Goal: Information Seeking & Learning: Learn about a topic

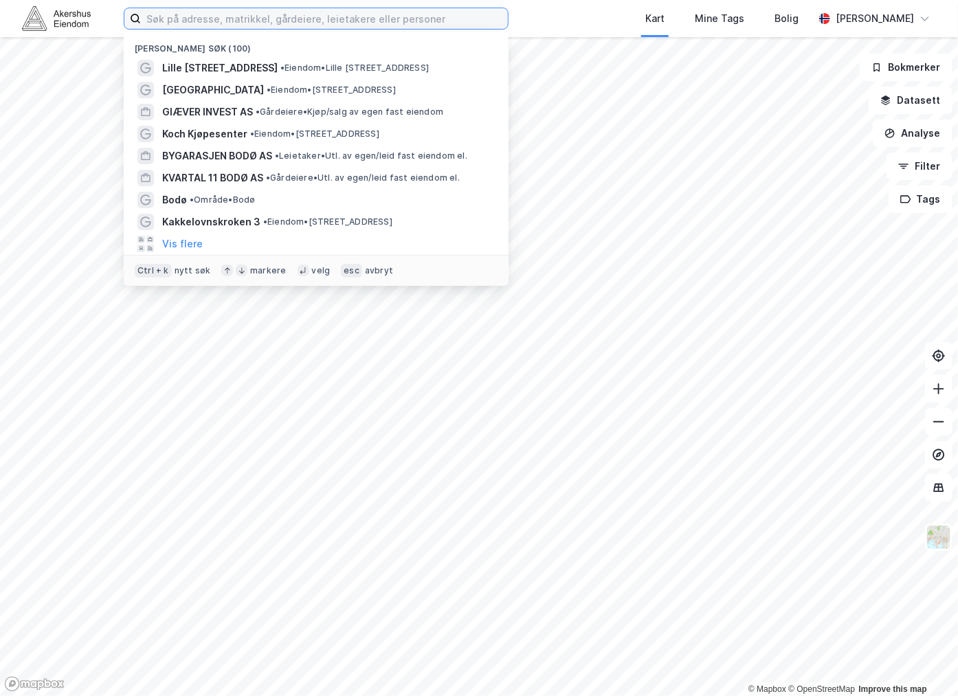
click at [236, 26] on input at bounding box center [324, 18] width 367 height 21
paste input "[PERSON_NAME]"
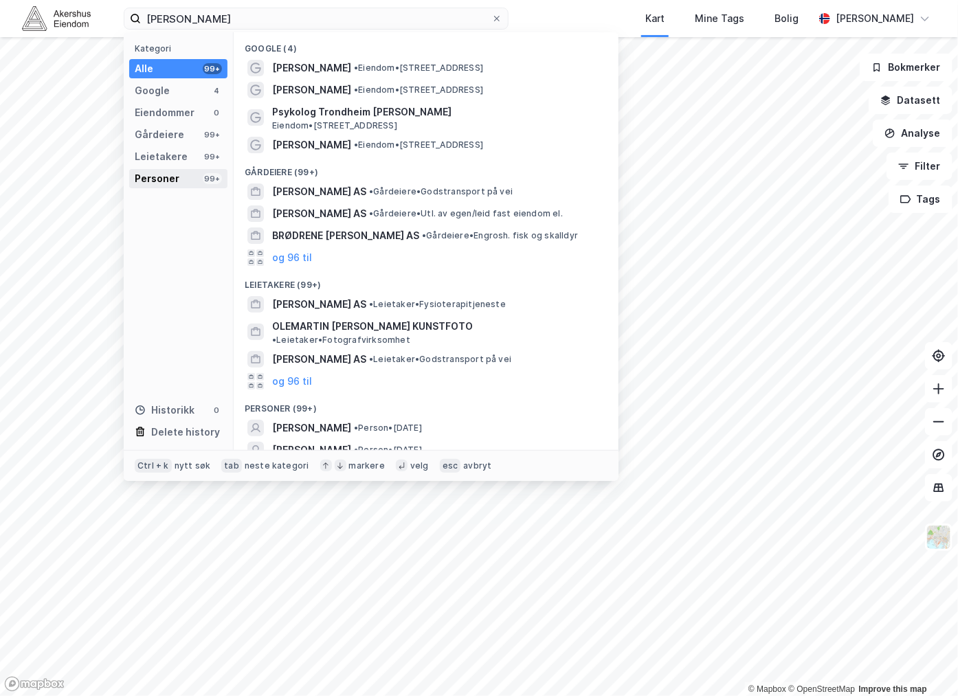
click at [168, 177] on div "Personer" at bounding box center [157, 178] width 45 height 16
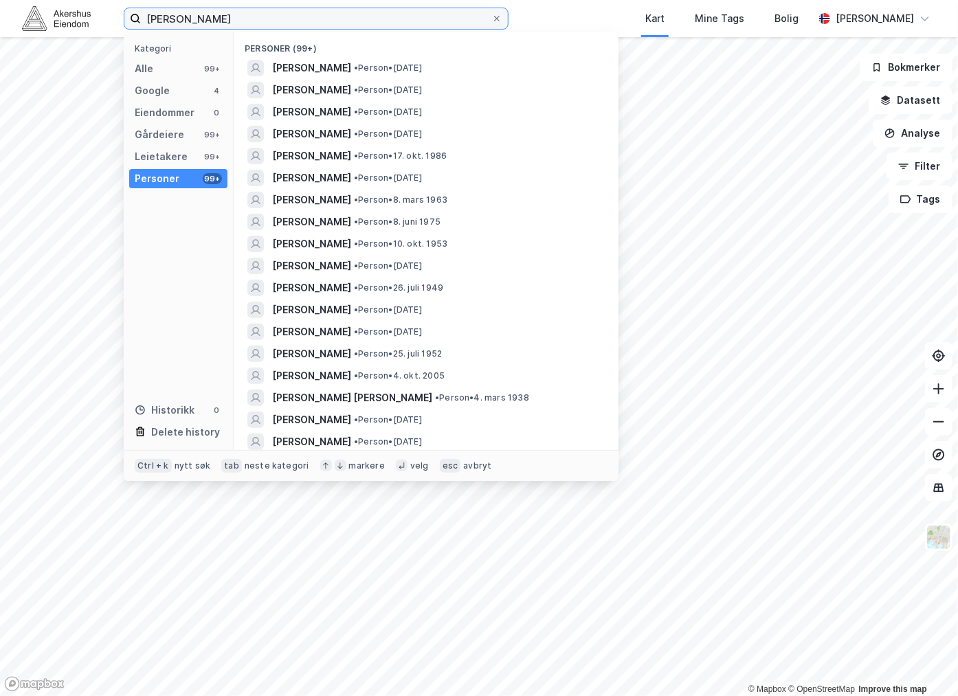
drag, startPoint x: 308, startPoint y: 17, endPoint x: 47, endPoint y: 30, distance: 261.3
click at [47, 30] on div "[PERSON_NAME] Kategori Alle 99+ Google 4 Eiendommer 0 Gårdeiere 99+ Leietakere …" at bounding box center [479, 18] width 958 height 37
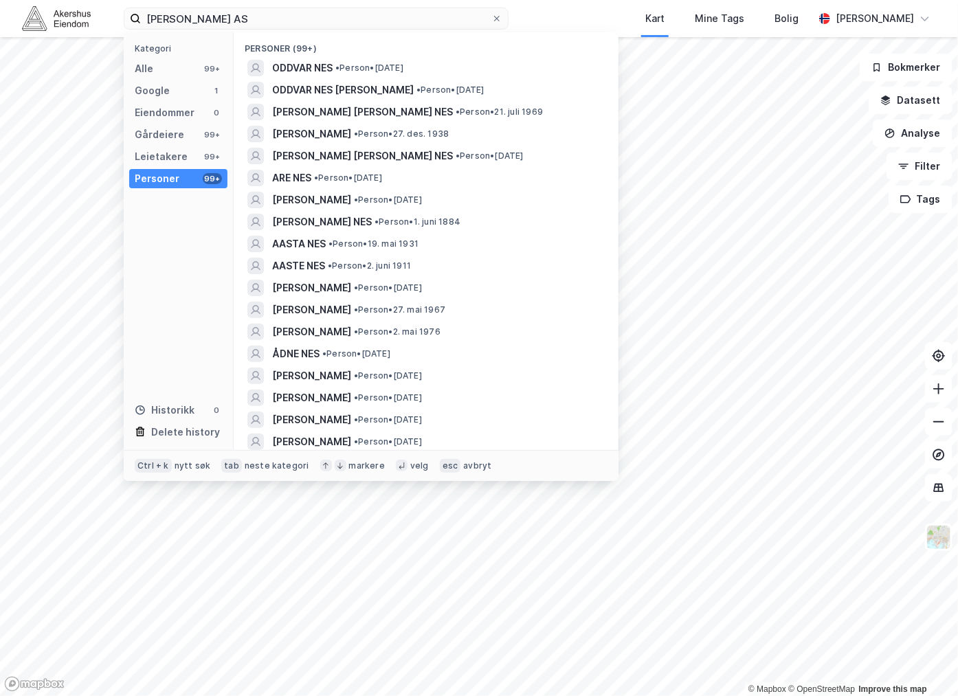
click at [159, 56] on div "Kategori Alle 99+ Google 1 Eiendommer 0 Gårdeiere 99+ Leietakere 99+ Personer 9…" at bounding box center [179, 241] width 110 height 418
click at [159, 64] on div "Alle 99+" at bounding box center [178, 68] width 98 height 19
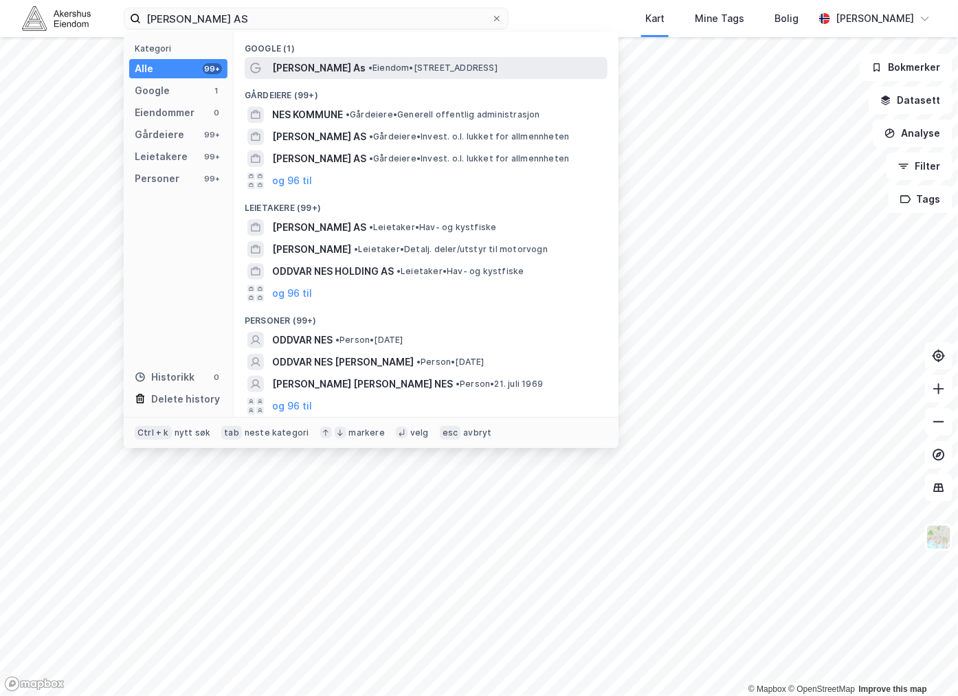
click at [303, 64] on span "[PERSON_NAME] As" at bounding box center [318, 68] width 93 height 16
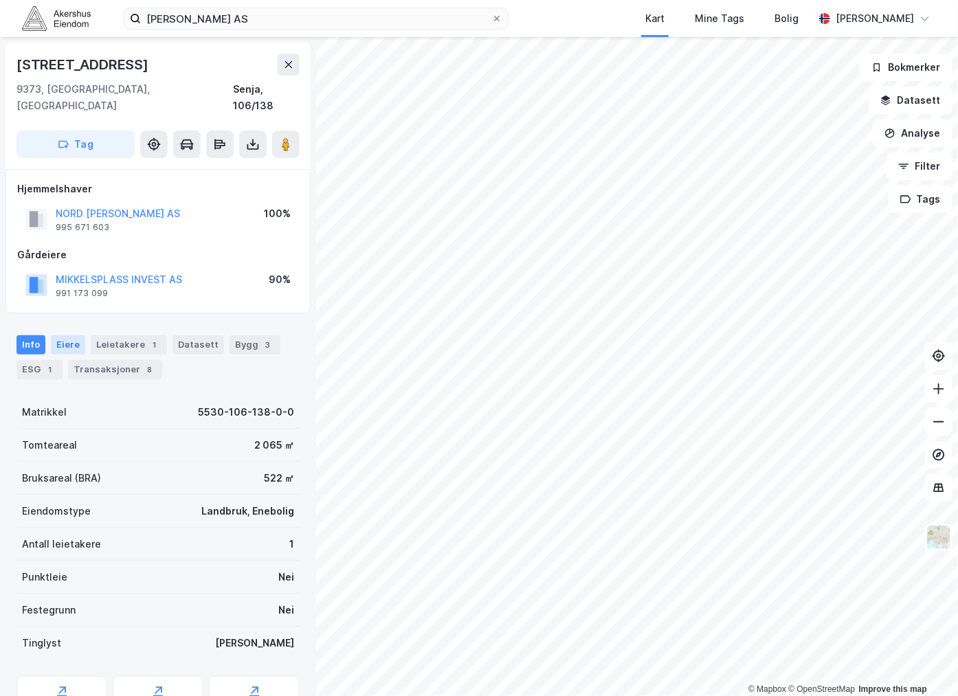
click at [63, 335] on div "Eiere" at bounding box center [68, 344] width 34 height 19
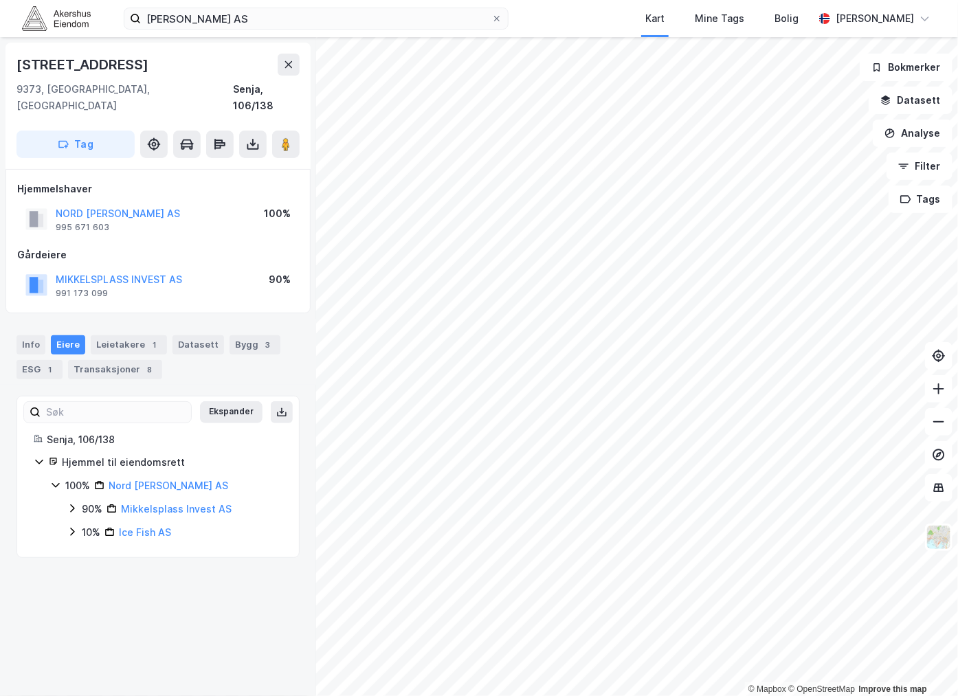
click at [72, 526] on icon at bounding box center [72, 531] width 11 height 11
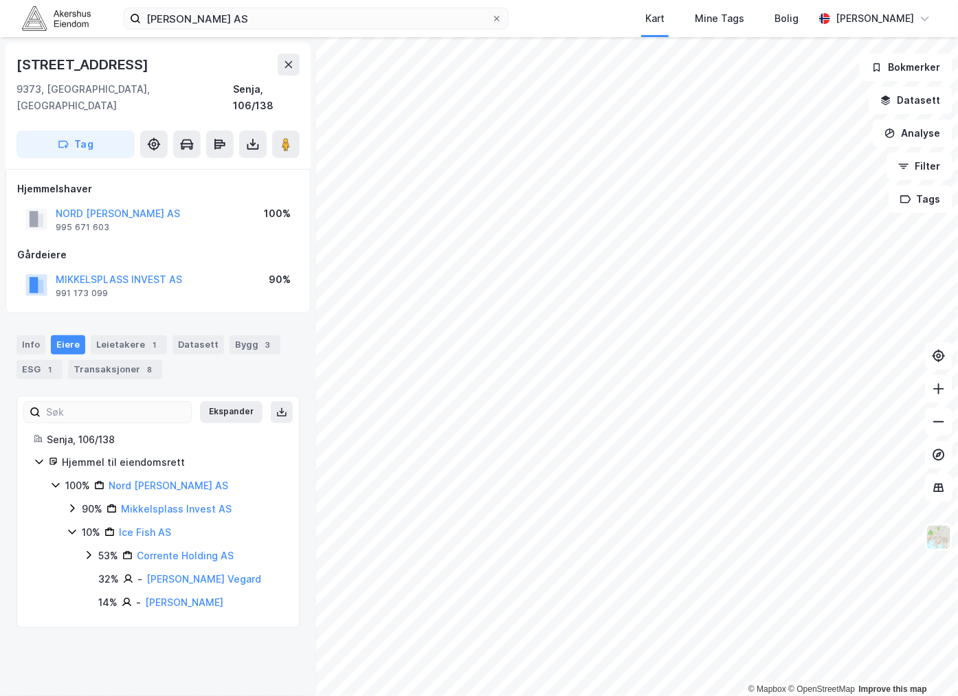
click at [71, 503] on icon at bounding box center [72, 508] width 11 height 11
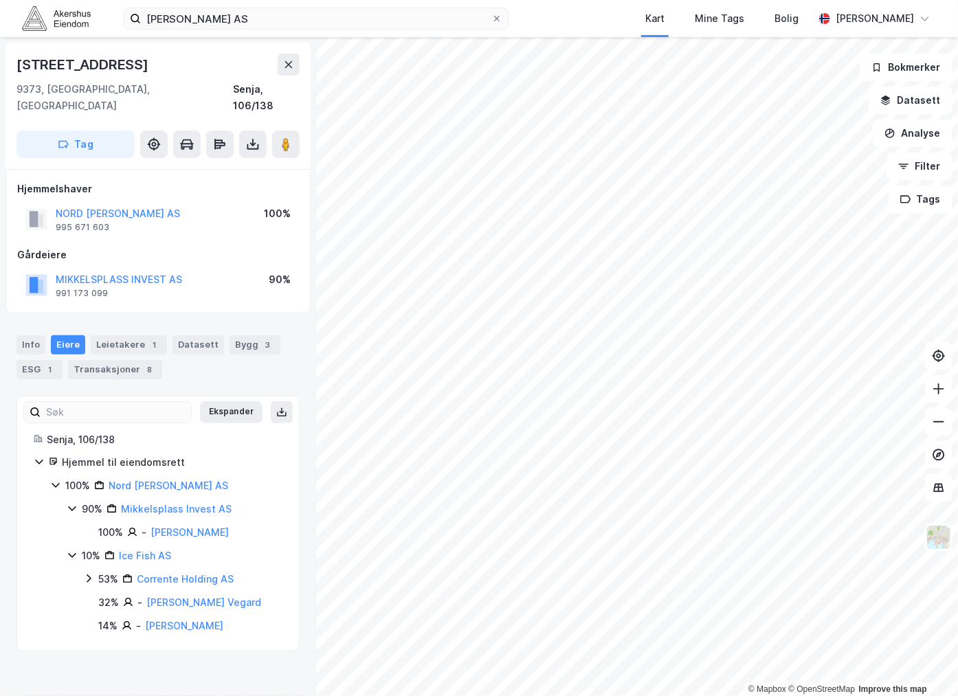
click at [57, 479] on icon at bounding box center [55, 484] width 11 height 11
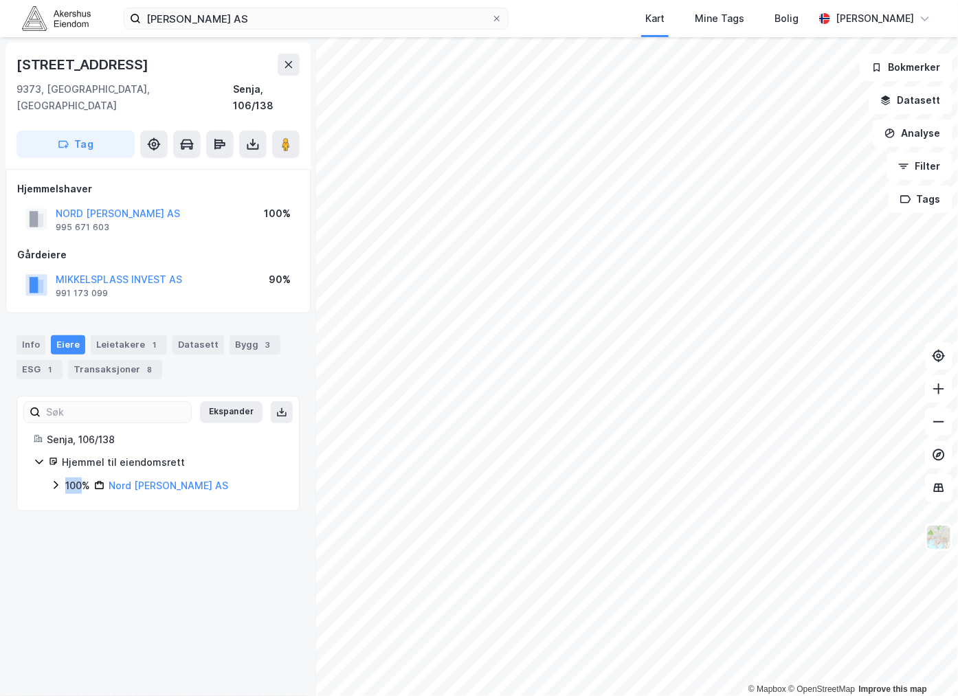
click at [56, 482] on icon at bounding box center [56, 486] width 4 height 8
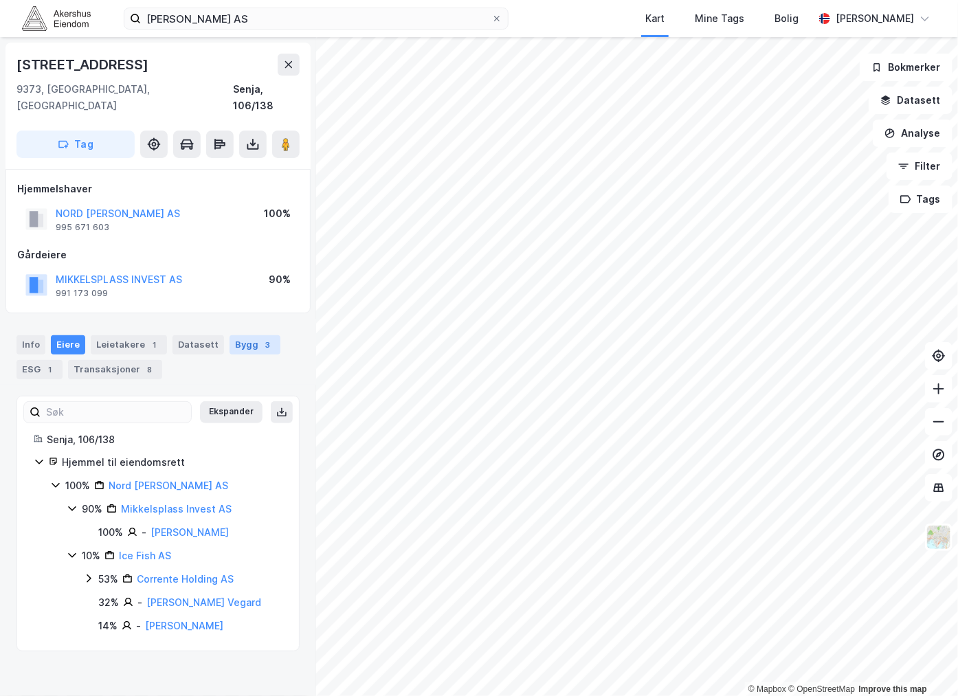
click at [236, 335] on div "Bygg 3" at bounding box center [254, 344] width 51 height 19
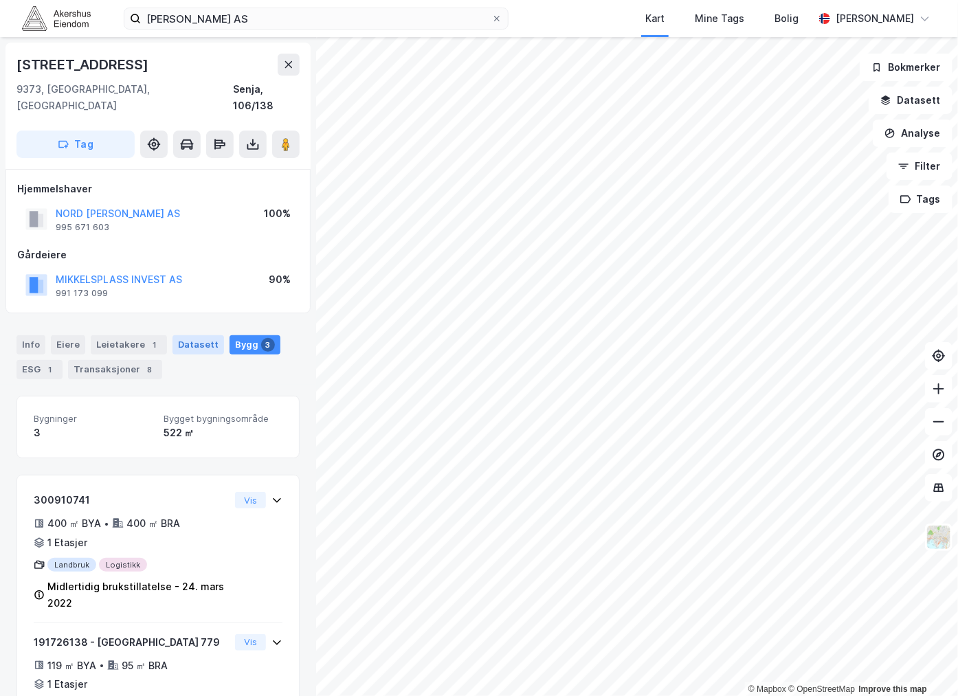
click at [182, 335] on div "Datasett" at bounding box center [198, 344] width 52 height 19
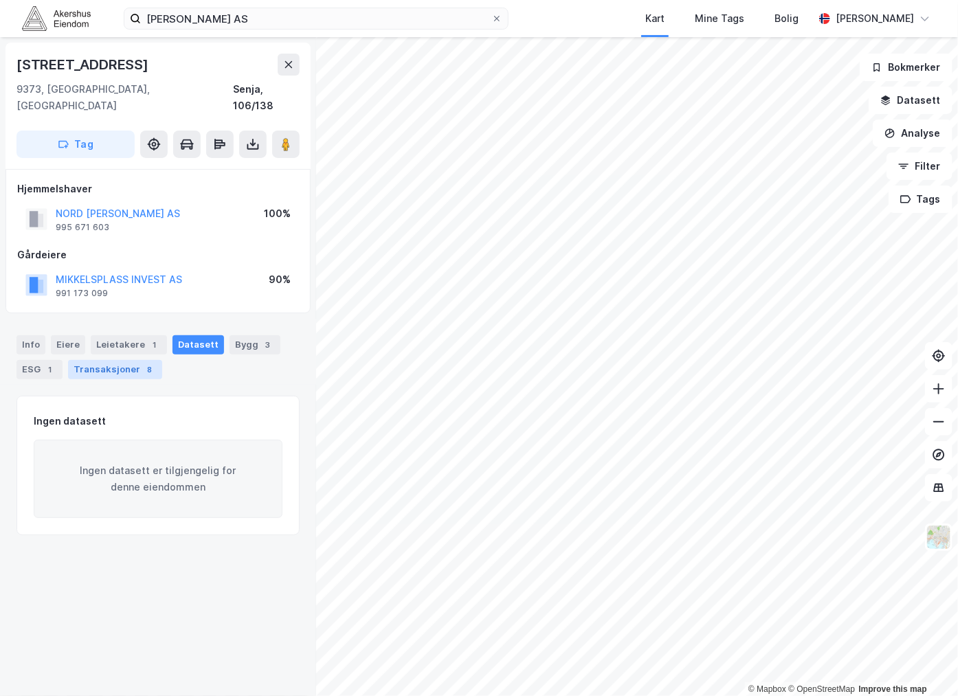
click at [97, 360] on div "Transaksjoner 8" at bounding box center [115, 369] width 94 height 19
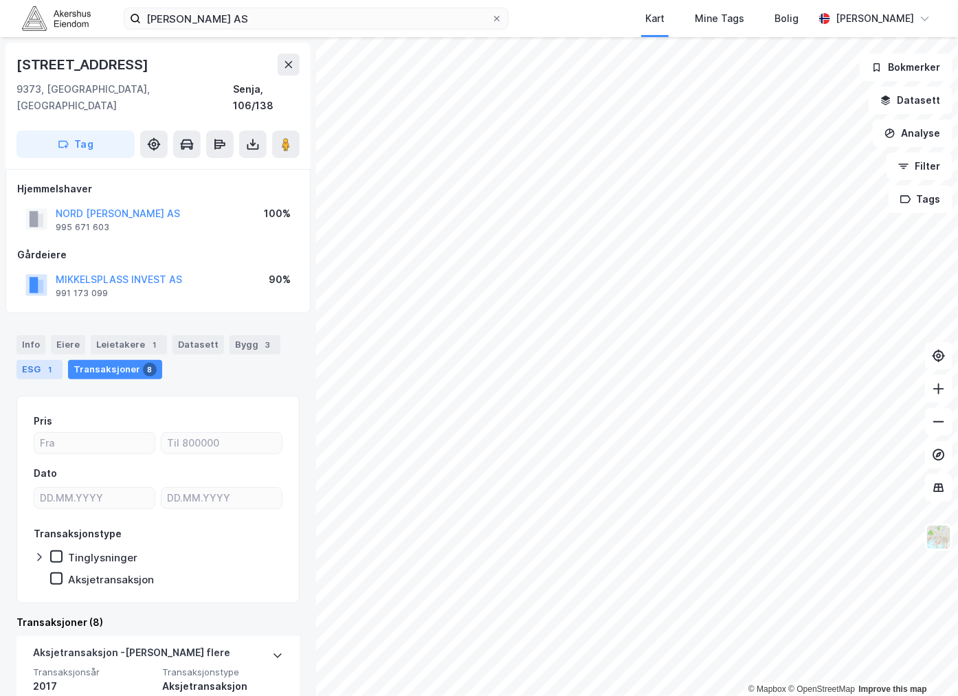
click at [44, 360] on div "ESG 1" at bounding box center [39, 369] width 46 height 19
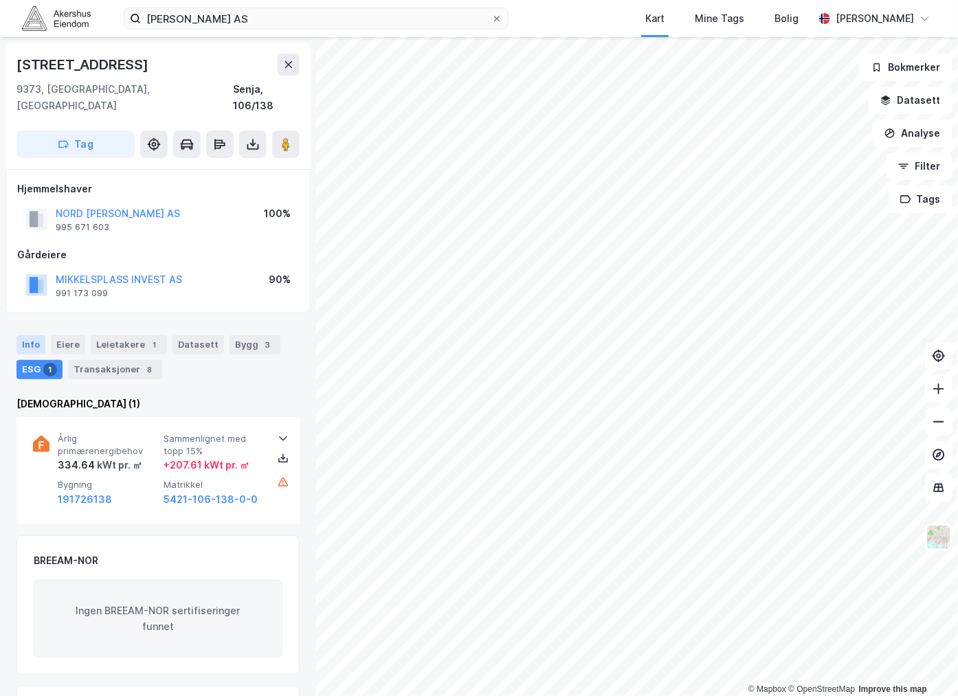
click at [38, 335] on div "Info" at bounding box center [30, 344] width 29 height 19
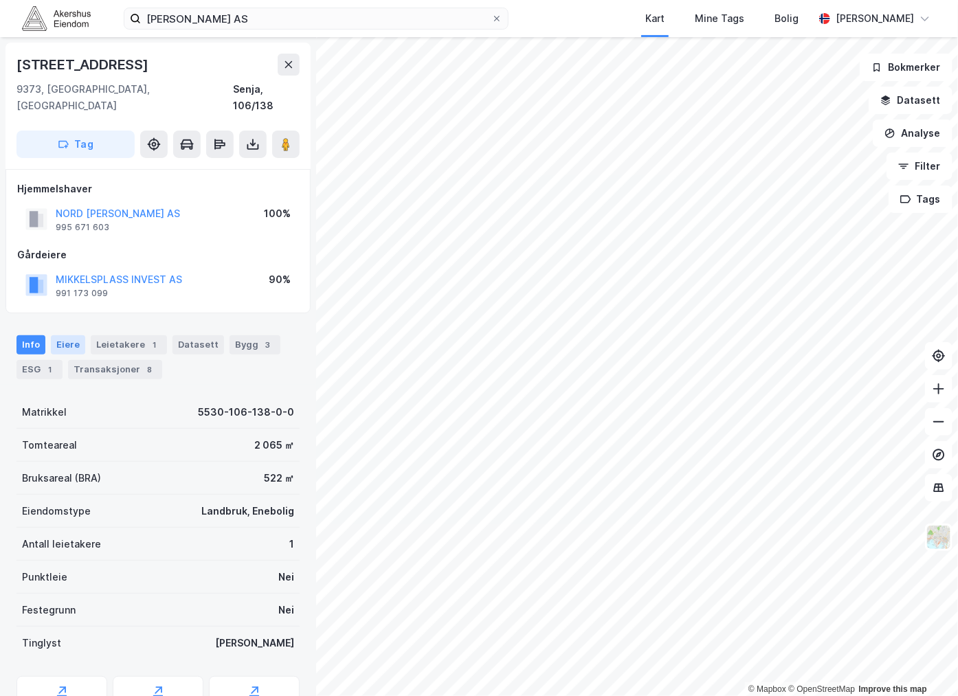
click at [79, 335] on div "Eiere" at bounding box center [68, 344] width 34 height 19
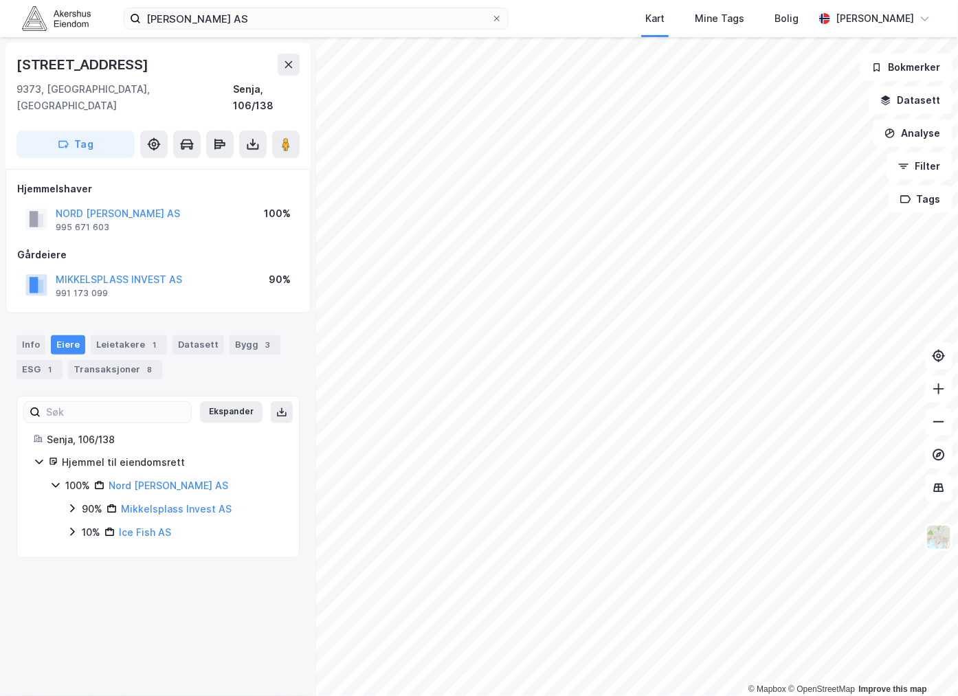
click at [94, 64] on div "[STREET_ADDRESS]" at bounding box center [83, 65] width 135 height 22
click at [149, 63] on div "[STREET_ADDRESS]" at bounding box center [157, 65] width 283 height 22
drag, startPoint x: 146, startPoint y: 63, endPoint x: -8, endPoint y: 67, distance: 153.9
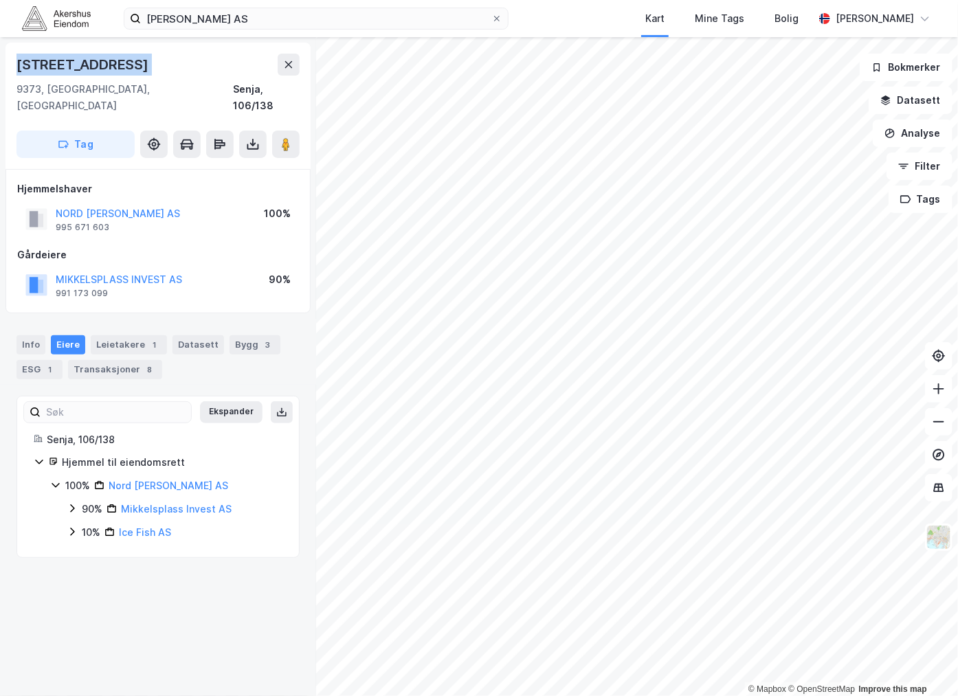
click at [0, 67] on html "Oddvar NES AS Kart Mine Tags [PERSON_NAME] [PERSON_NAME] © Mapbox © OpenStreetM…" at bounding box center [479, 348] width 958 height 696
click at [51, 62] on div "[STREET_ADDRESS]" at bounding box center [83, 65] width 135 height 22
click at [124, 335] on div "Leietakere 1" at bounding box center [129, 344] width 76 height 19
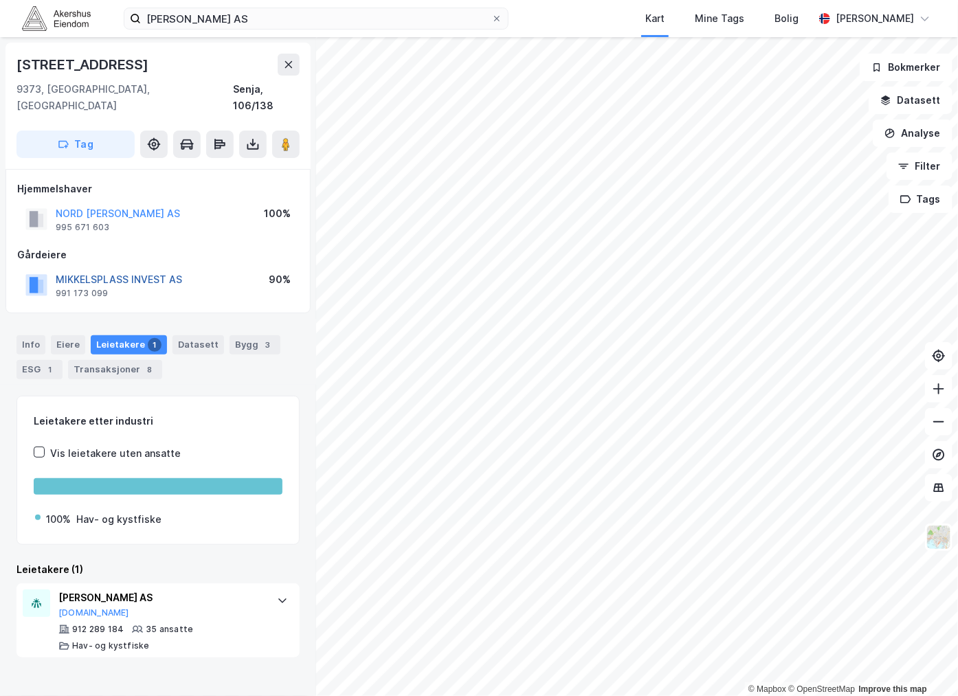
click at [0, 0] on button "MIKKELSPLASS INVEST AS" at bounding box center [0, 0] width 0 height 0
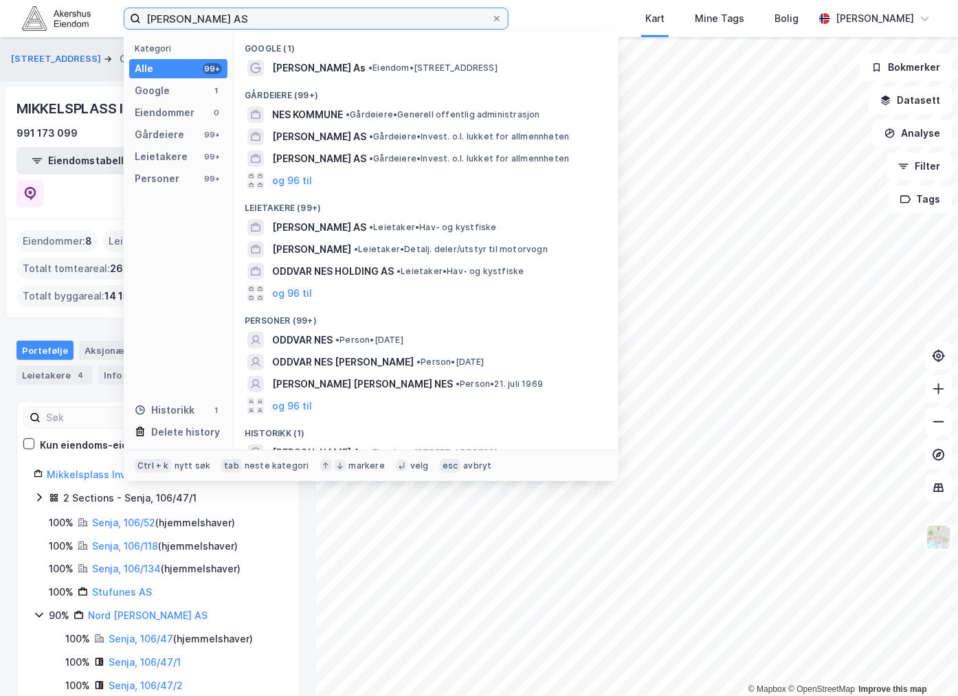
drag, startPoint x: 260, startPoint y: 19, endPoint x: 147, endPoint y: 32, distance: 113.3
click at [56, 32] on div "Oddvar NES AS Kategori Alle 99+ Google 1 Eiendommer 0 Gårdeiere 99+ Leietakere …" at bounding box center [479, 18] width 958 height 37
paste input "[PERSON_NAME]"
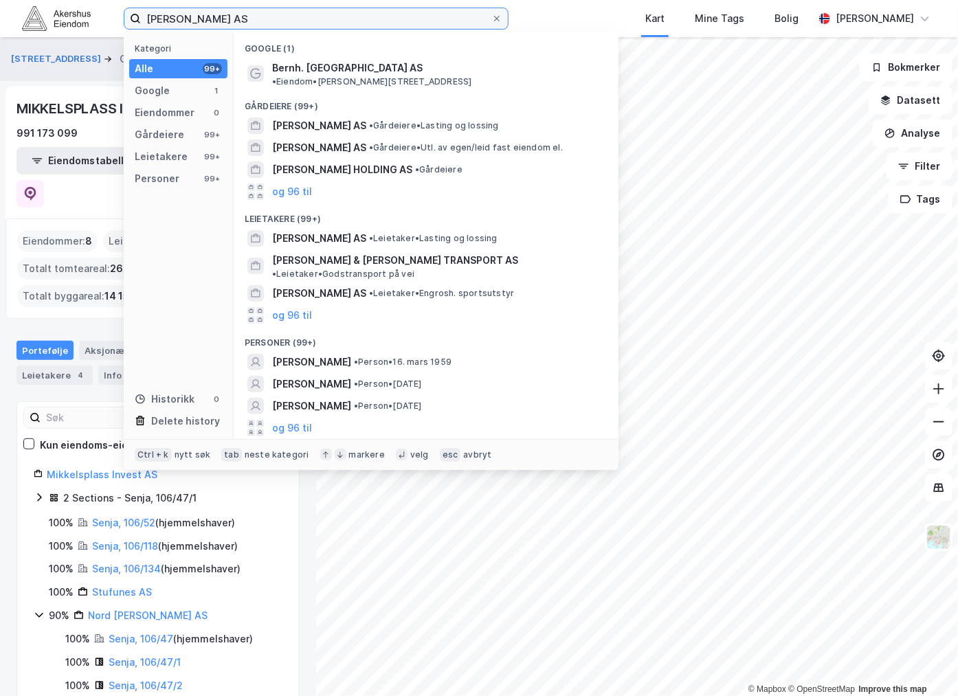
type input "[PERSON_NAME] AS"
click at [348, 55] on div "Google (1)" at bounding box center [426, 44] width 385 height 25
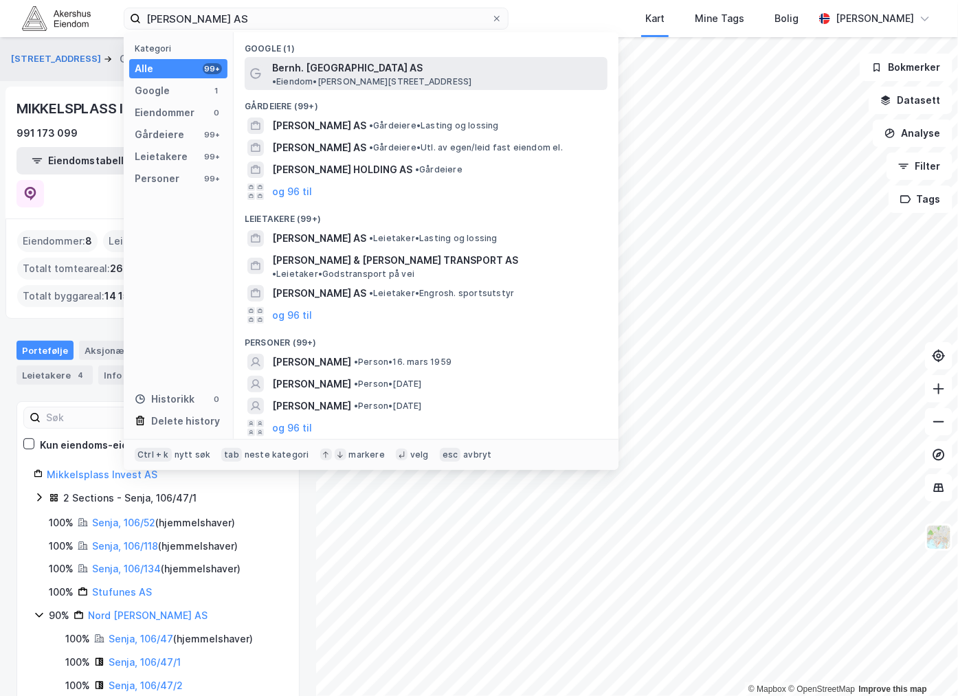
click at [276, 76] on span "•" at bounding box center [274, 81] width 4 height 10
